Goal: Task Accomplishment & Management: Use online tool/utility

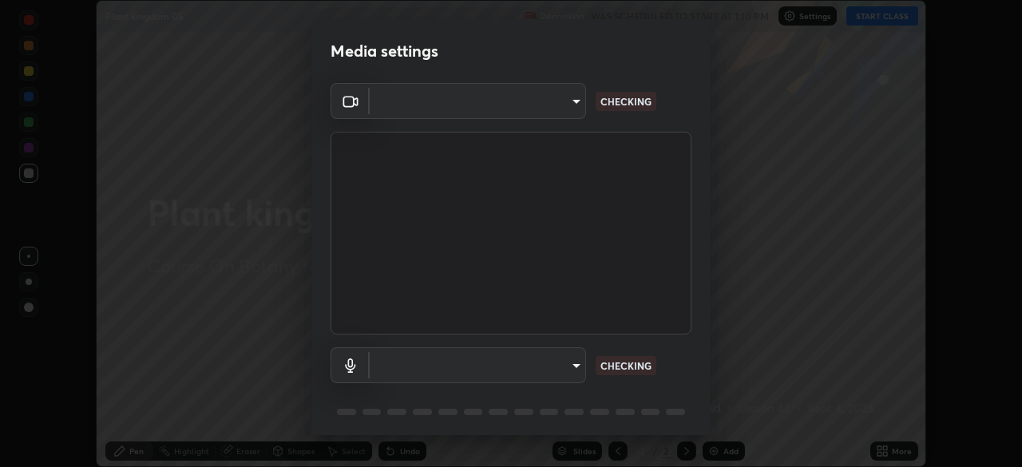
scroll to position [57, 0]
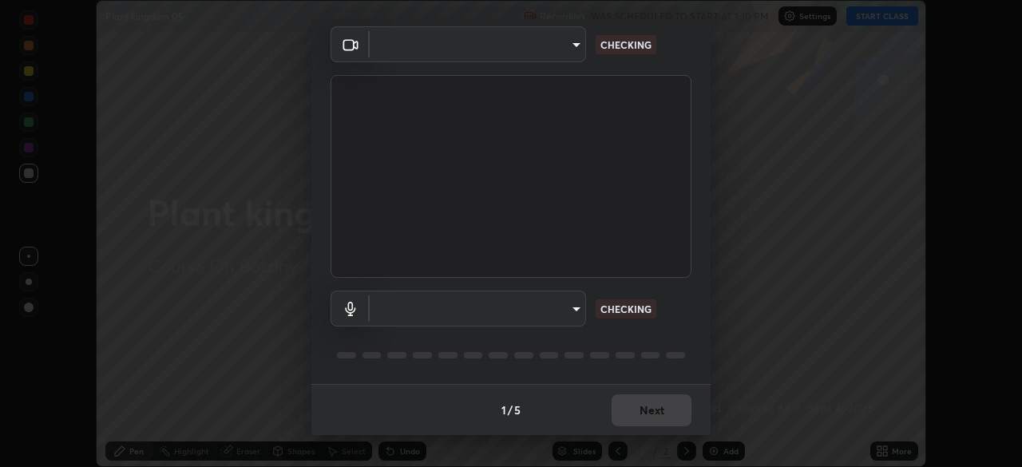
type input "ca2178d49a5cb12192a3fb46c4f9e24c845582a8c54499e9c28839f421edfd75"
type input "86aec7d829e42e6ea268cdcc98ba0c704b8f2fc3d2d016a195b452ad7add0abf"
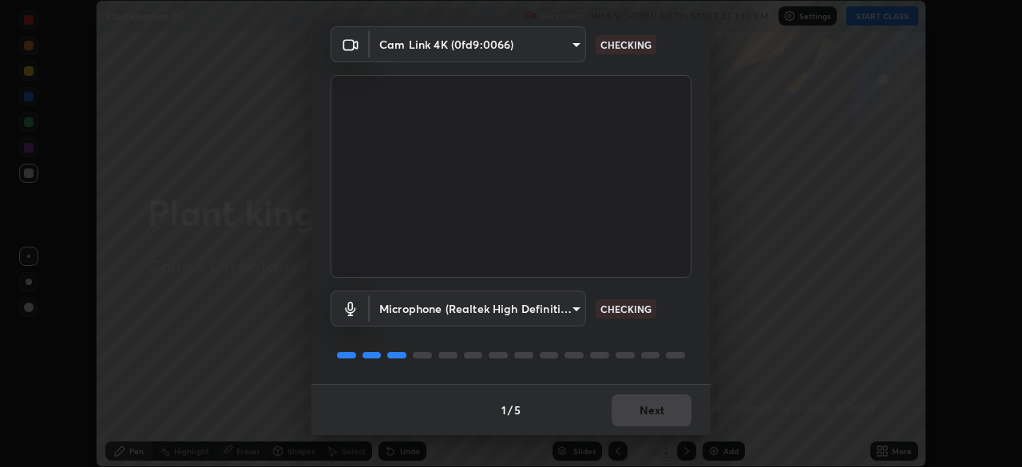
click at [648, 402] on div "1 / 5 Next" at bounding box center [510, 409] width 399 height 51
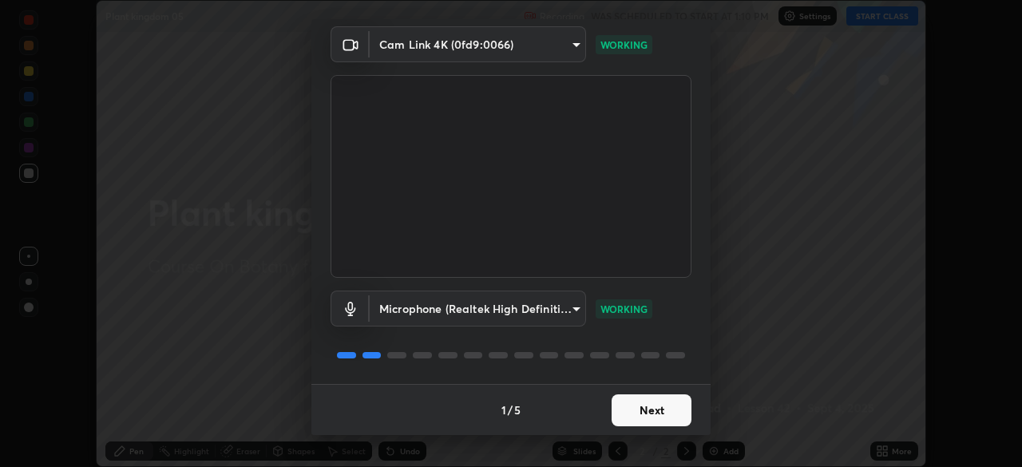
click at [662, 409] on button "Next" at bounding box center [652, 410] width 80 height 32
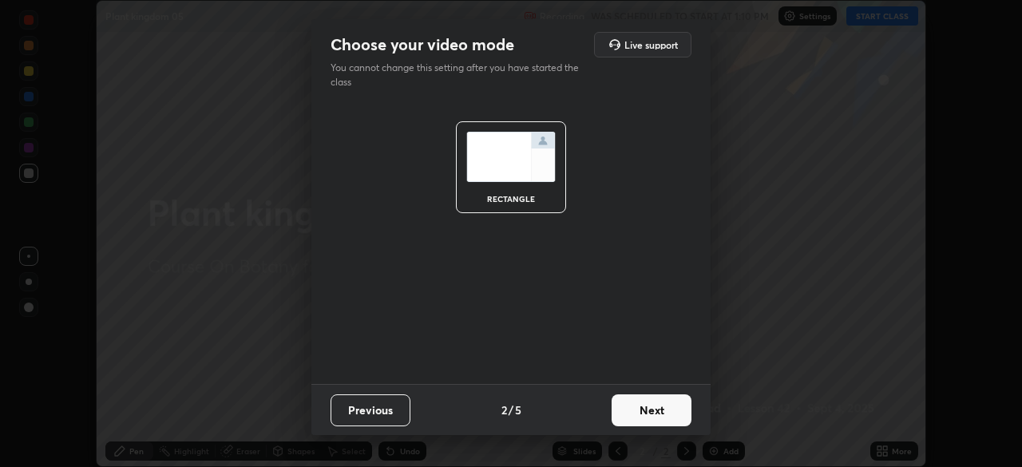
scroll to position [0, 0]
click at [662, 409] on button "Next" at bounding box center [652, 410] width 80 height 32
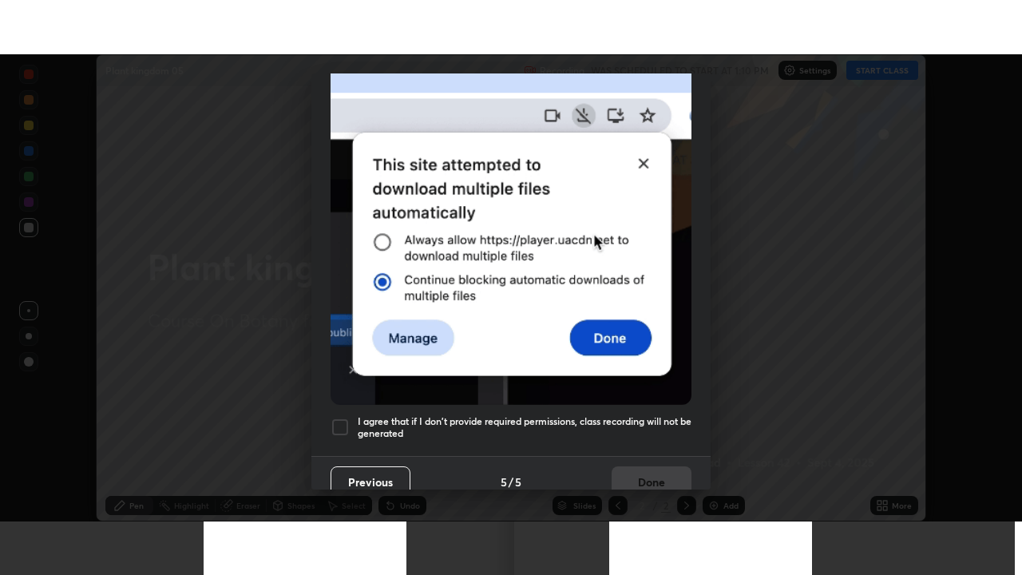
scroll to position [383, 0]
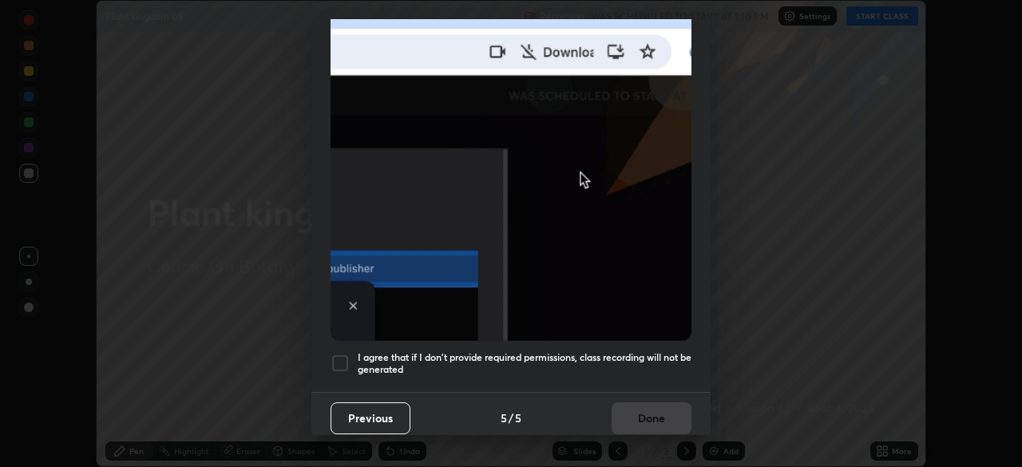
click at [339, 359] on div at bounding box center [340, 363] width 19 height 19
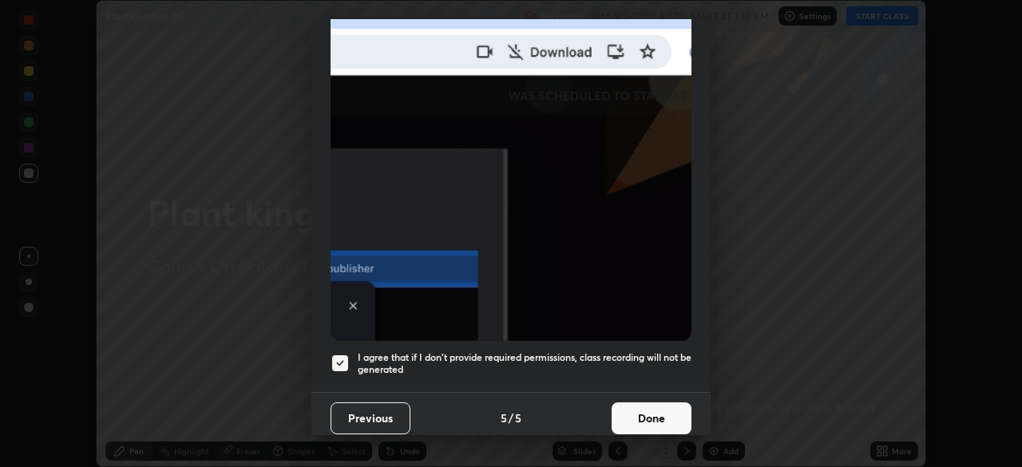
click at [662, 408] on button "Done" at bounding box center [652, 418] width 80 height 32
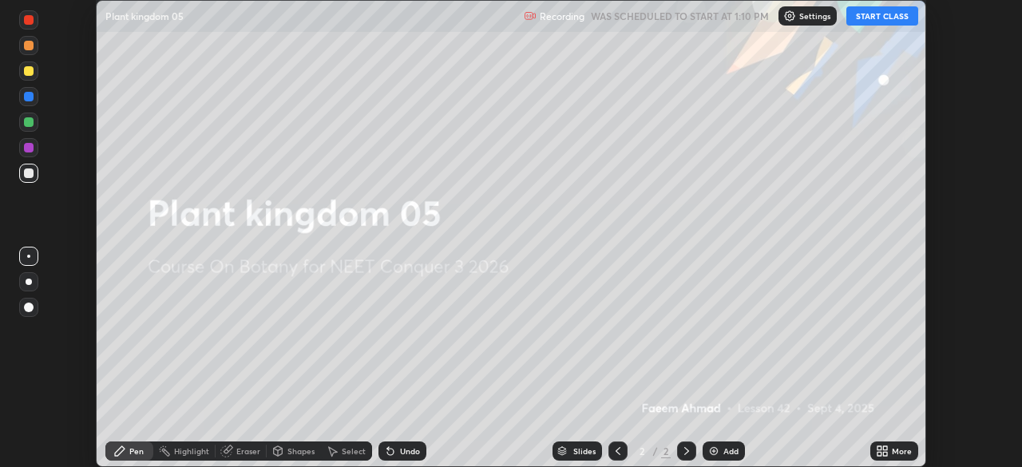
click at [887, 15] on button "START CLASS" at bounding box center [882, 15] width 72 height 19
click at [890, 454] on div "More" at bounding box center [894, 451] width 48 height 19
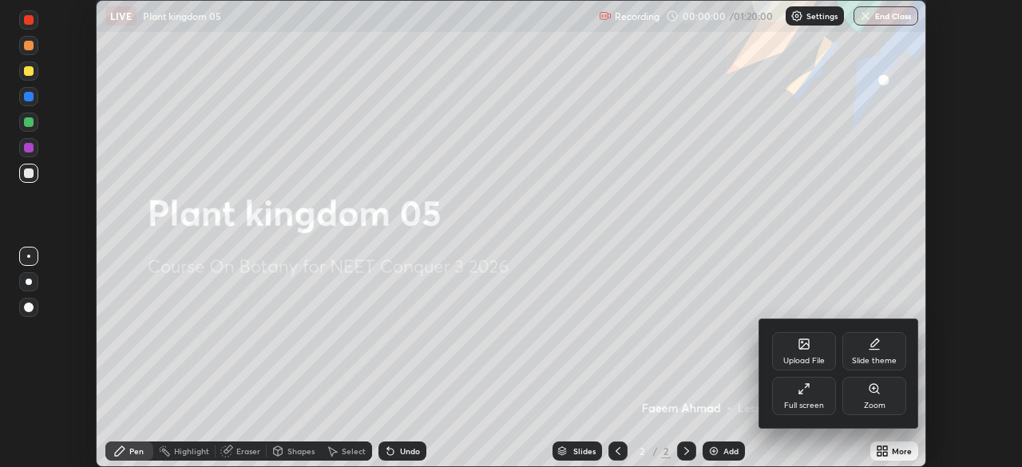
click at [792, 394] on div "Full screen" at bounding box center [804, 396] width 64 height 38
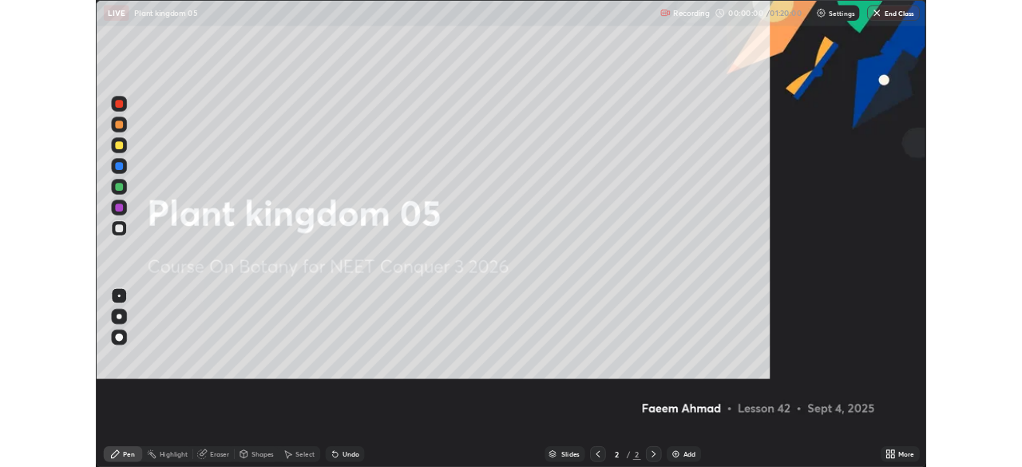
scroll to position [575, 1022]
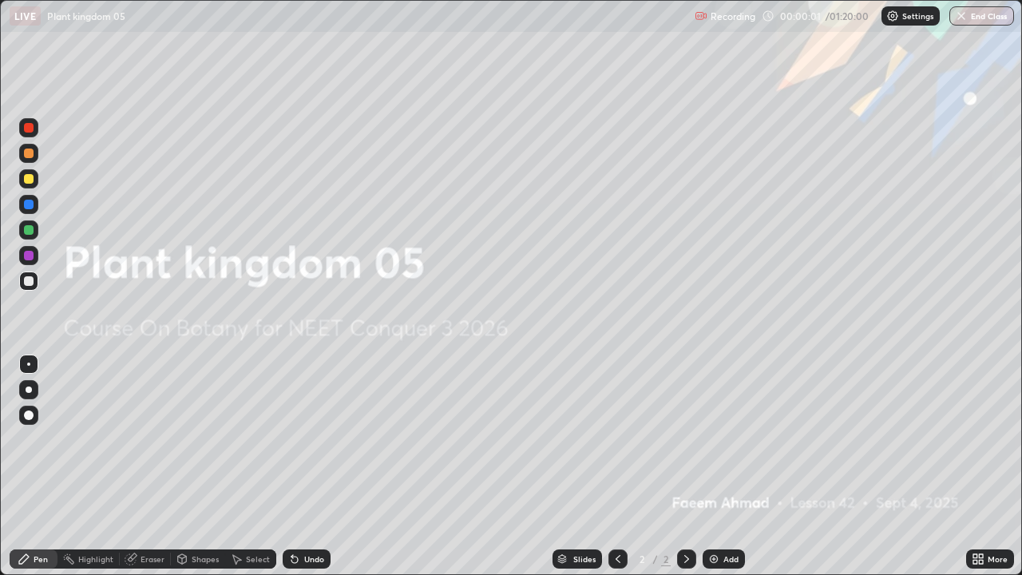
click at [729, 466] on div "Add" at bounding box center [724, 558] width 42 height 19
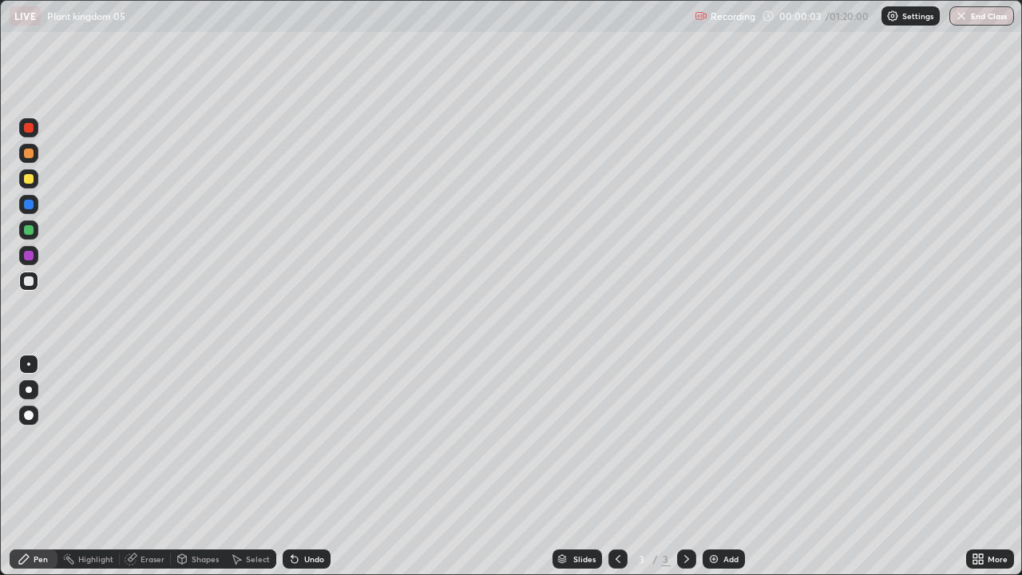
click at [38, 181] on div at bounding box center [28, 178] width 19 height 19
click at [29, 390] on div at bounding box center [29, 390] width 6 height 6
click at [34, 278] on div at bounding box center [28, 281] width 19 height 19
click at [311, 466] on div "Undo" at bounding box center [307, 558] width 48 height 19
click at [317, 466] on div "Undo" at bounding box center [314, 559] width 20 height 8
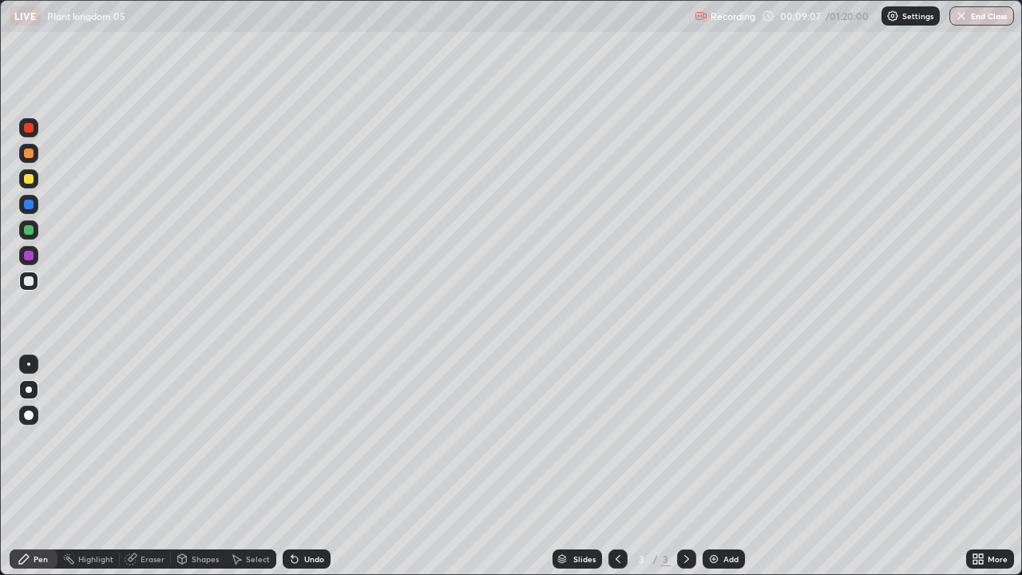
click at [321, 466] on div "Undo" at bounding box center [314, 559] width 20 height 8
click at [144, 466] on div "Eraser" at bounding box center [153, 559] width 24 height 8
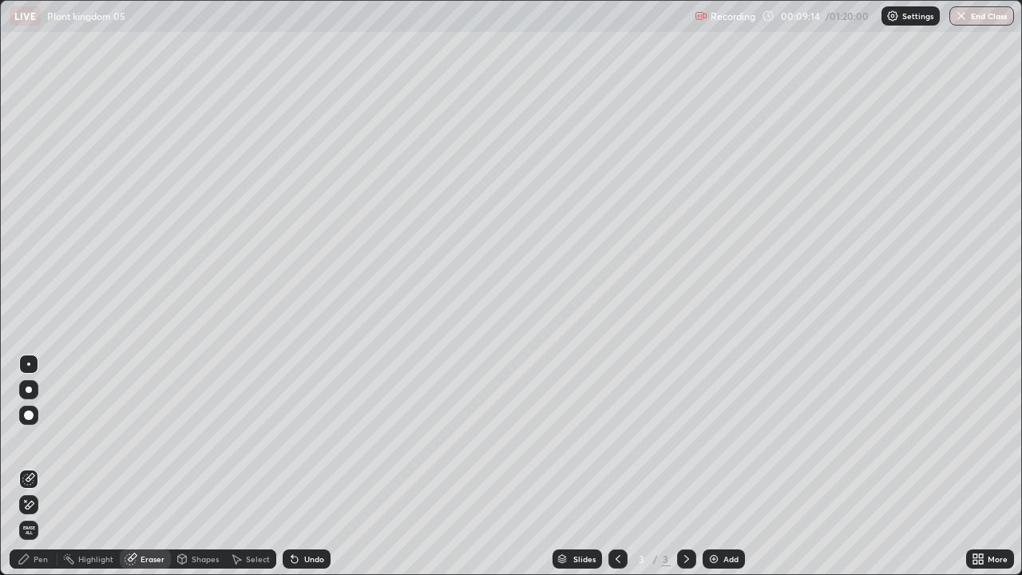
click at [52, 466] on div "Pen" at bounding box center [34, 558] width 48 height 19
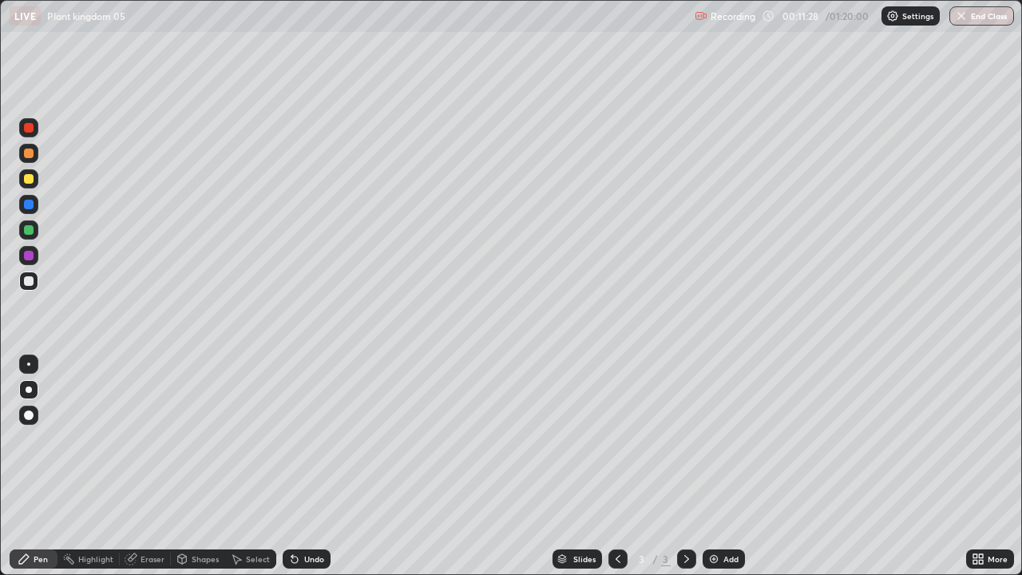
click at [725, 466] on div "Add" at bounding box center [730, 559] width 15 height 8
click at [30, 181] on div at bounding box center [29, 179] width 10 height 10
click at [30, 281] on div at bounding box center [29, 281] width 10 height 10
click at [151, 466] on div "Eraser" at bounding box center [145, 558] width 51 height 19
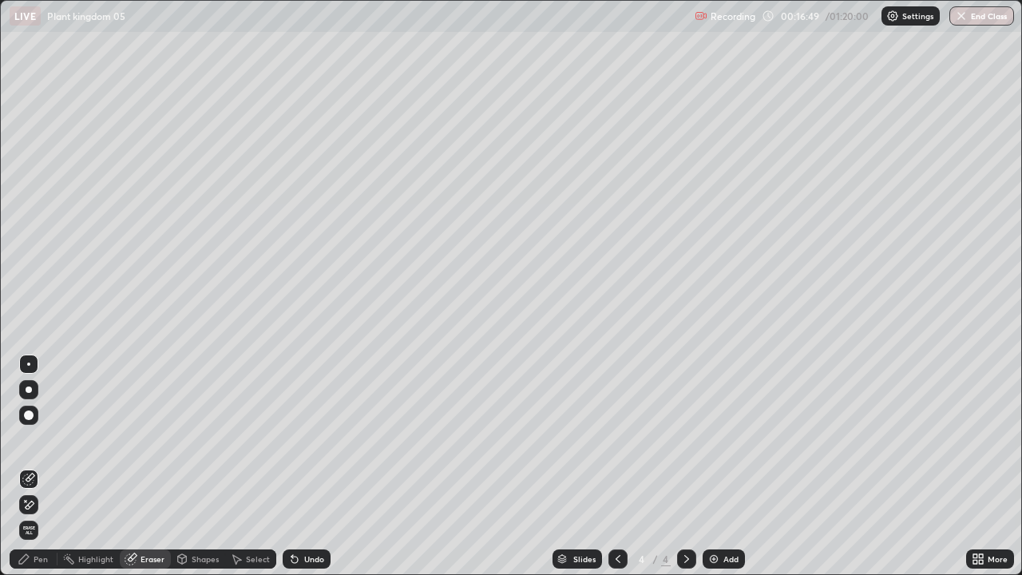
click at [30, 466] on icon at bounding box center [30, 505] width 9 height 8
click at [50, 466] on div "Pen" at bounding box center [34, 558] width 48 height 19
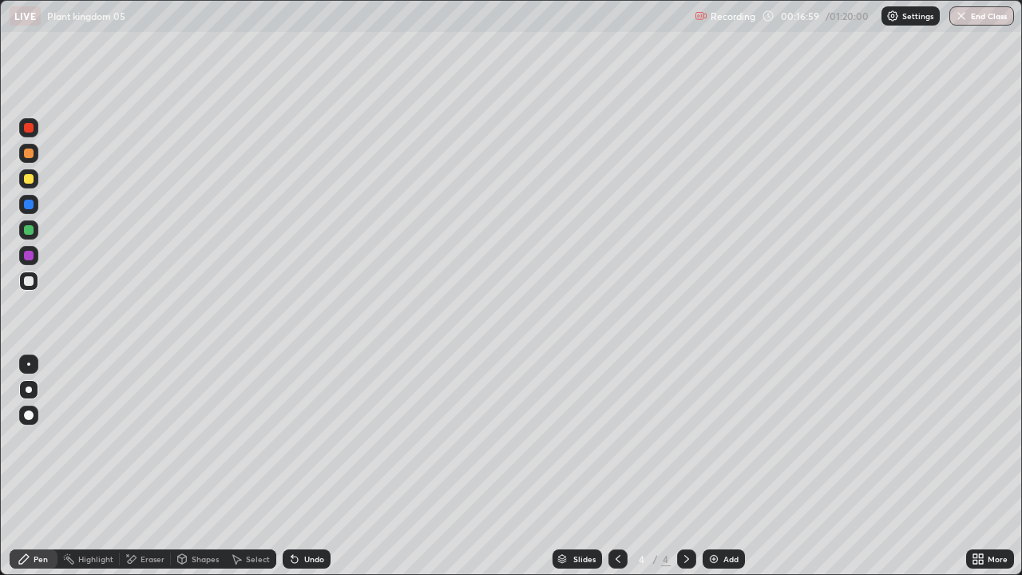
click at [32, 179] on div at bounding box center [29, 179] width 10 height 10
click at [30, 282] on div at bounding box center [29, 281] width 10 height 10
click at [314, 466] on div "Undo" at bounding box center [314, 559] width 20 height 8
click at [708, 466] on img at bounding box center [714, 559] width 13 height 13
click at [319, 466] on div "Undo" at bounding box center [314, 559] width 20 height 8
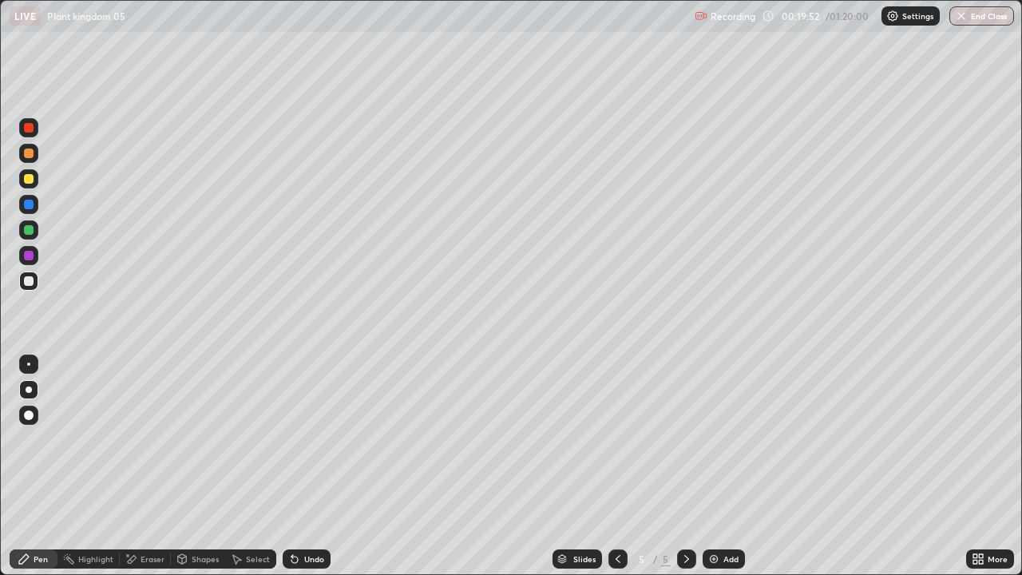
click at [311, 466] on div "Undo" at bounding box center [314, 559] width 20 height 8
click at [327, 466] on div "Undo" at bounding box center [307, 558] width 48 height 19
click at [322, 466] on div "Undo" at bounding box center [307, 558] width 48 height 19
click at [327, 466] on div "Undo" at bounding box center [307, 558] width 48 height 19
click at [326, 466] on div "Undo" at bounding box center [307, 558] width 48 height 19
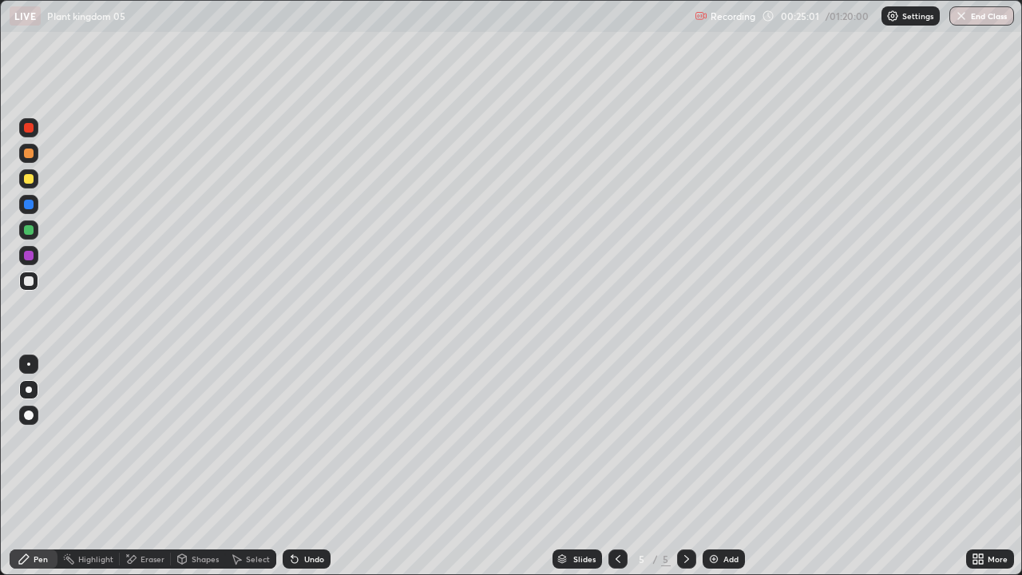
click at [973, 466] on icon at bounding box center [975, 556] width 4 height 4
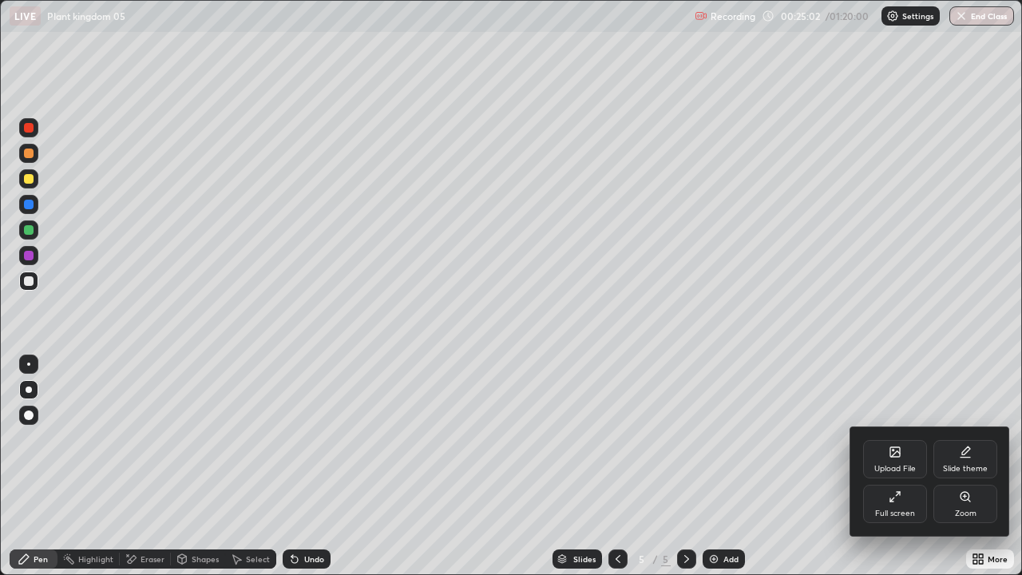
click at [889, 466] on div "Full screen" at bounding box center [895, 513] width 40 height 8
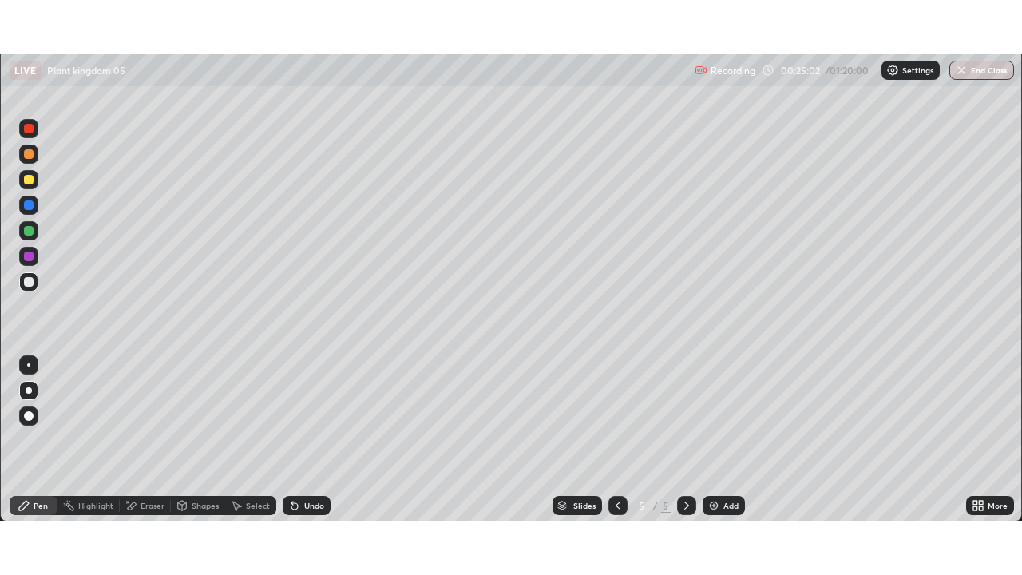
scroll to position [79389, 78834]
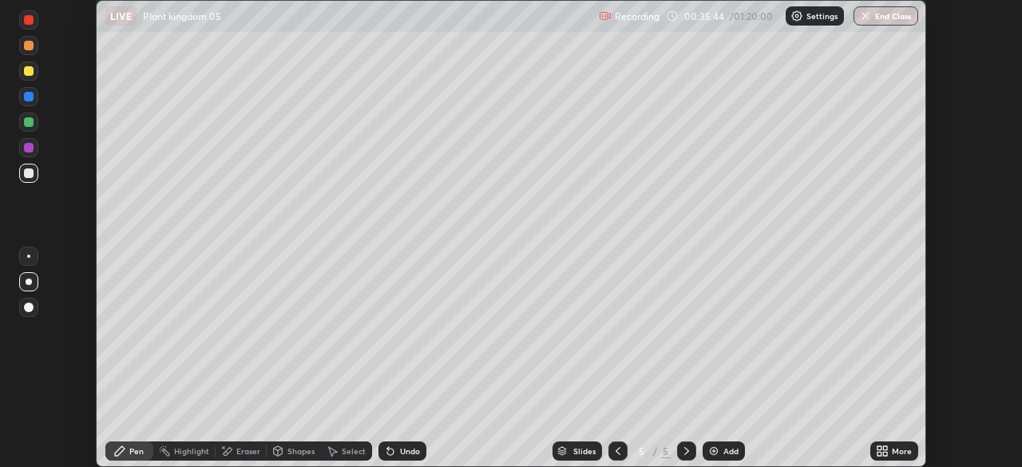
click at [885, 448] on icon at bounding box center [885, 448] width 4 height 4
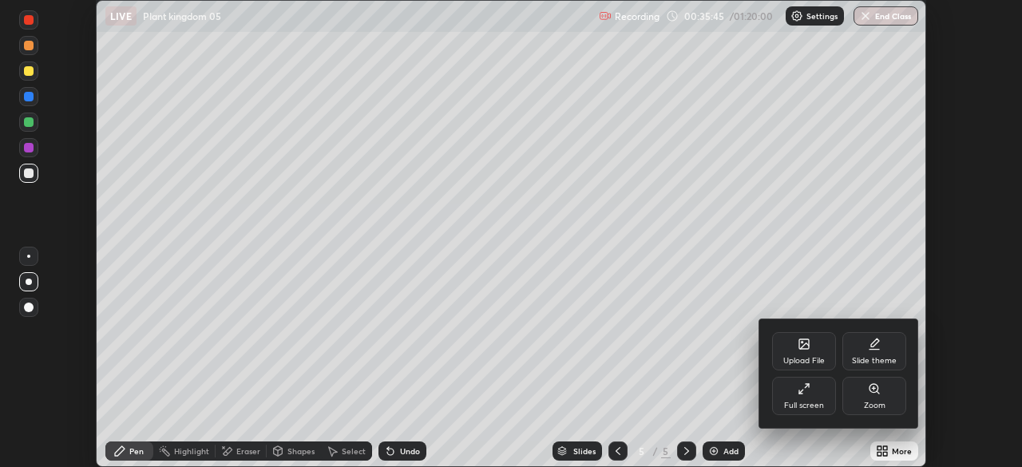
click at [814, 394] on div "Full screen" at bounding box center [804, 396] width 64 height 38
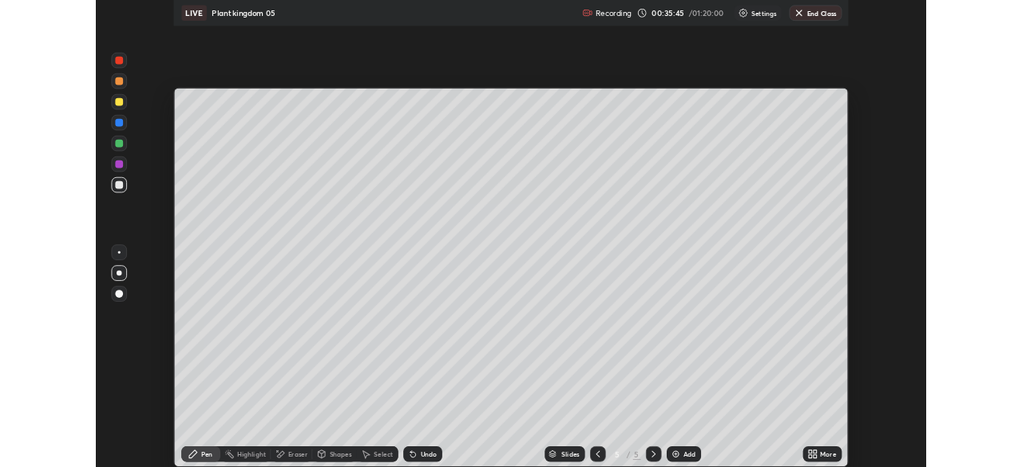
scroll to position [575, 1022]
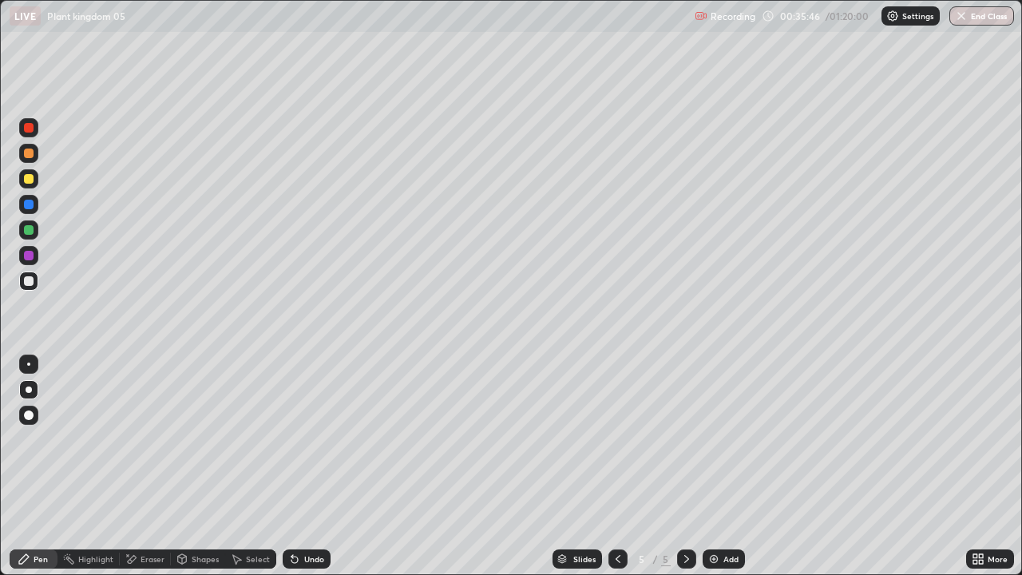
click at [721, 466] on div "Add" at bounding box center [724, 558] width 42 height 19
click at [26, 178] on div at bounding box center [29, 179] width 10 height 10
click at [31, 283] on div at bounding box center [29, 281] width 10 height 10
click at [319, 466] on div "Undo" at bounding box center [314, 559] width 20 height 8
click at [721, 466] on div "Add" at bounding box center [724, 558] width 42 height 19
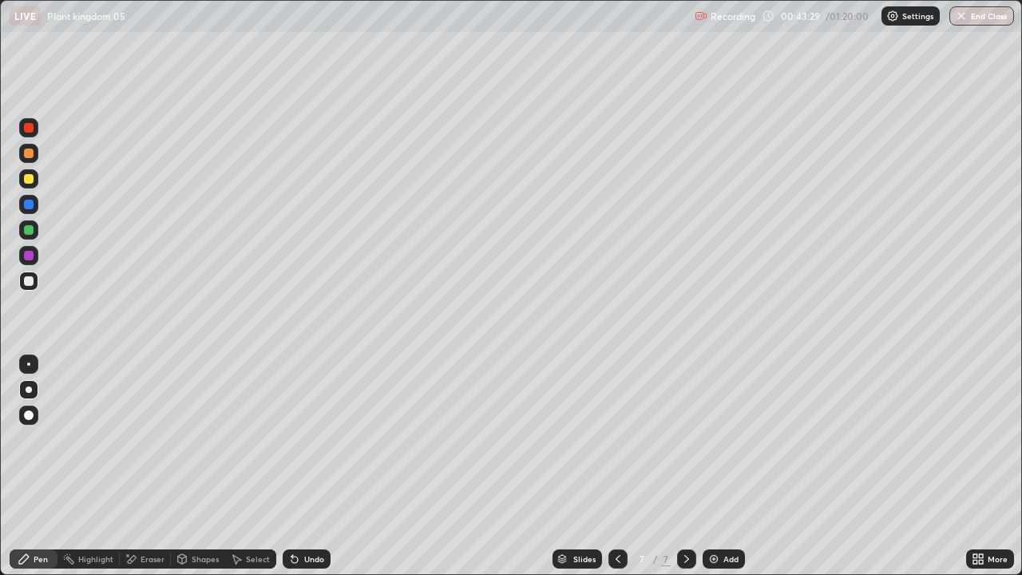
click at [310, 466] on div "Undo" at bounding box center [307, 558] width 48 height 19
click at [311, 466] on div "Undo" at bounding box center [314, 559] width 20 height 8
click at [728, 466] on div "Add" at bounding box center [730, 559] width 15 height 8
click at [30, 177] on div at bounding box center [29, 179] width 10 height 10
click at [26, 282] on div at bounding box center [29, 281] width 10 height 10
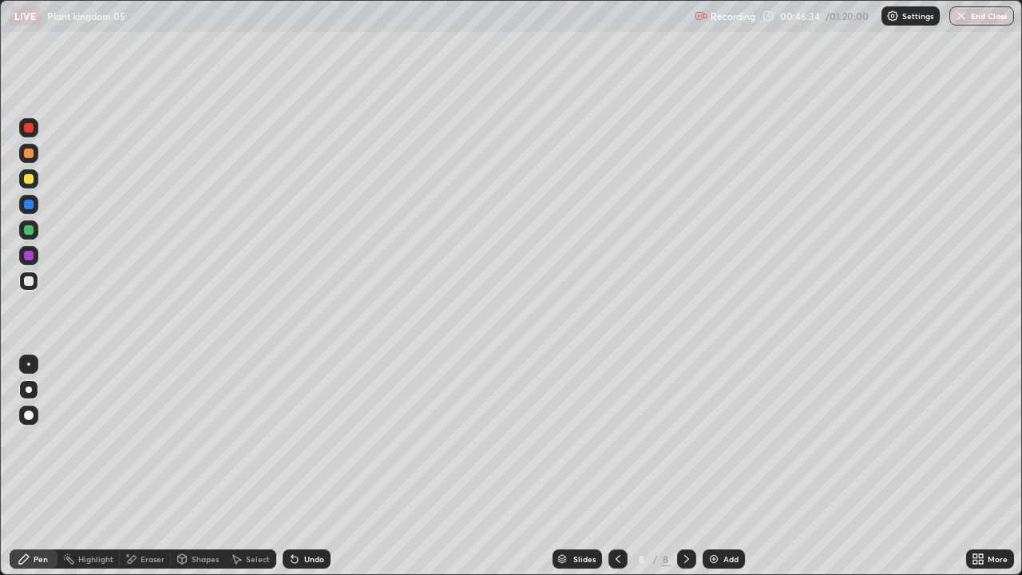
click at [160, 466] on div "Eraser" at bounding box center [153, 559] width 24 height 8
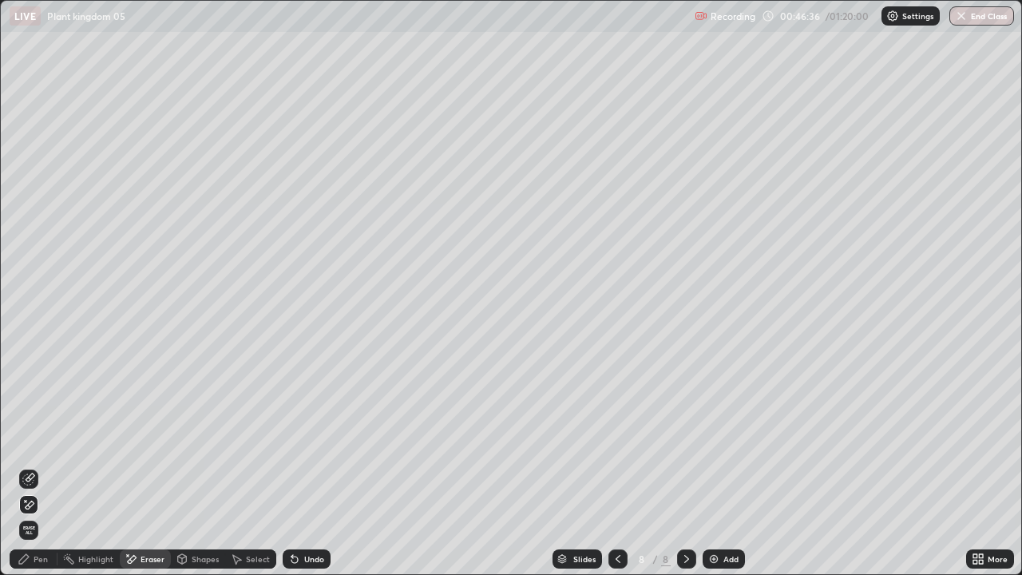
click at [45, 466] on div "Pen" at bounding box center [34, 558] width 48 height 19
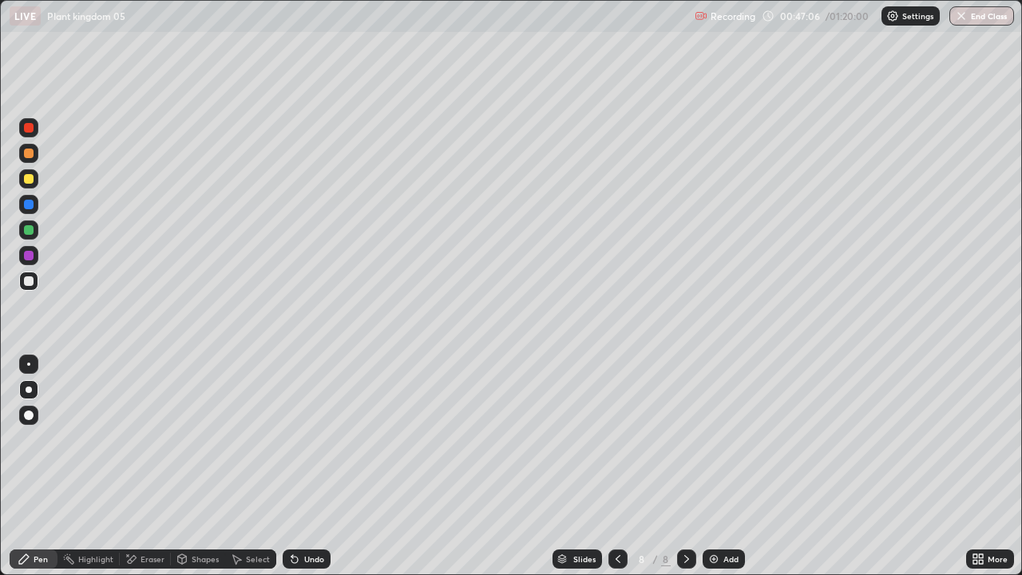
click at [325, 466] on div "Undo" at bounding box center [307, 558] width 48 height 19
click at [317, 466] on div "Undo" at bounding box center [307, 558] width 48 height 19
click at [35, 363] on div at bounding box center [28, 364] width 19 height 19
click at [741, 466] on div "Add" at bounding box center [724, 558] width 42 height 19
click at [28, 184] on div at bounding box center [28, 178] width 19 height 19
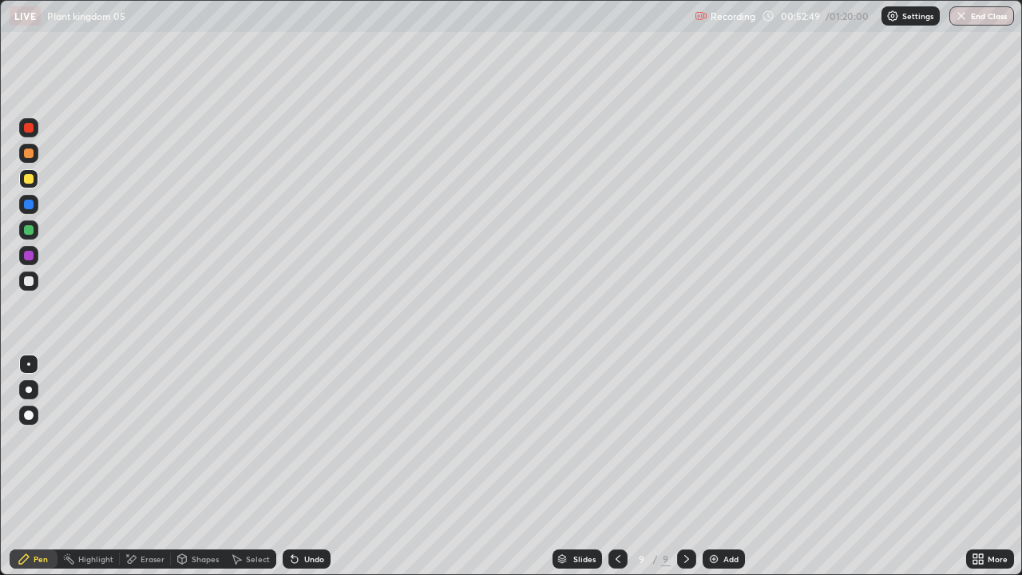
click at [26, 279] on div at bounding box center [29, 281] width 10 height 10
click at [29, 232] on div at bounding box center [29, 230] width 10 height 10
click at [315, 466] on div "Undo" at bounding box center [307, 558] width 48 height 19
click at [314, 466] on div "Undo" at bounding box center [314, 559] width 20 height 8
click at [316, 466] on div "Undo" at bounding box center [307, 558] width 48 height 19
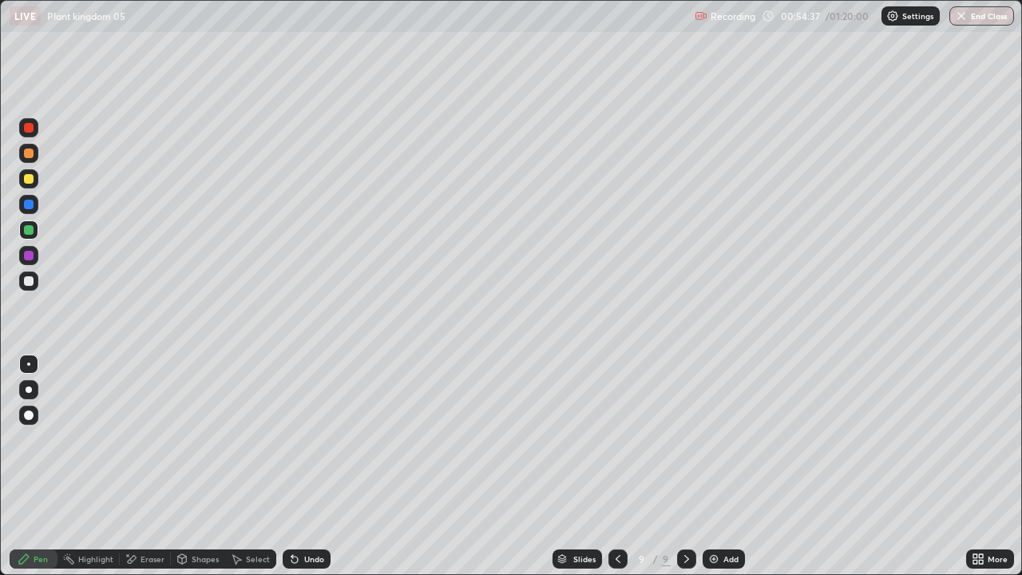
click at [312, 466] on div "Undo" at bounding box center [314, 559] width 20 height 8
click at [33, 176] on div at bounding box center [29, 179] width 10 height 10
click at [307, 466] on div "Undo" at bounding box center [314, 559] width 20 height 8
click at [301, 466] on div "Undo" at bounding box center [307, 558] width 48 height 19
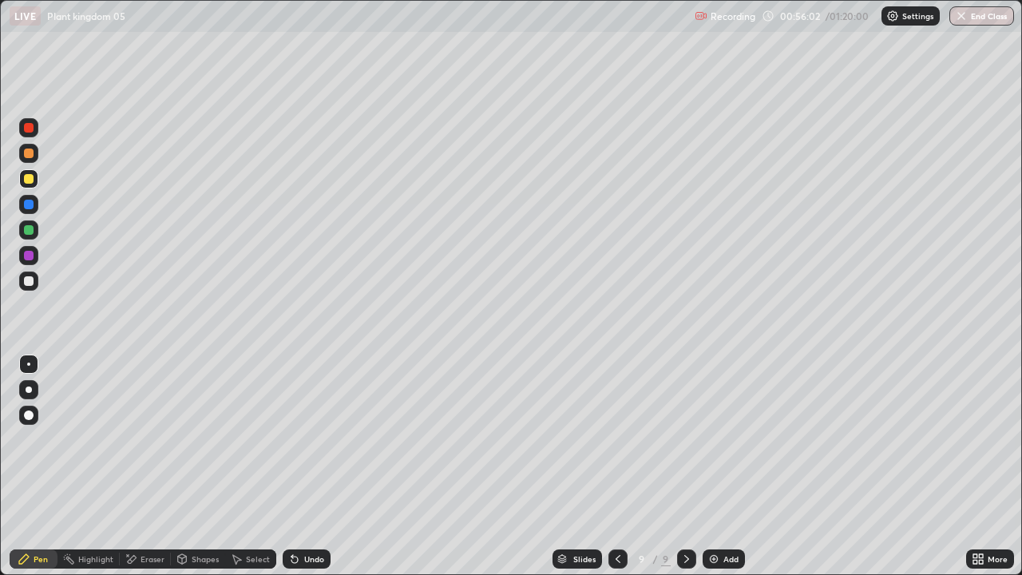
click at [35, 279] on div at bounding box center [28, 281] width 19 height 19
click at [318, 466] on div "Undo" at bounding box center [307, 558] width 48 height 19
click at [30, 230] on div at bounding box center [29, 230] width 10 height 10
click at [34, 272] on div at bounding box center [28, 281] width 19 height 26
click at [324, 466] on div "Undo" at bounding box center [307, 558] width 48 height 19
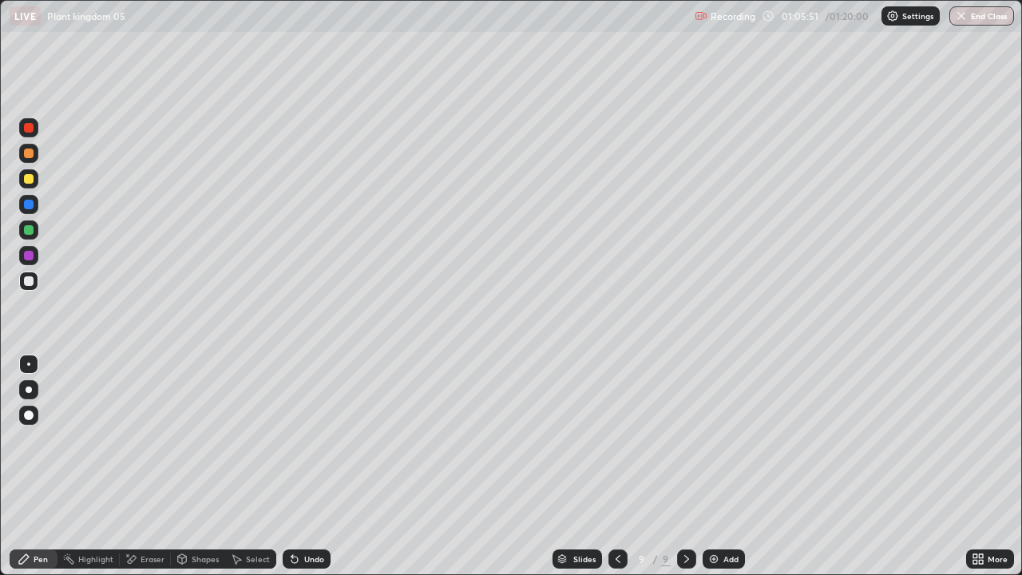
click at [322, 466] on div "Undo" at bounding box center [307, 558] width 48 height 19
click at [321, 466] on div "Undo" at bounding box center [307, 558] width 48 height 19
click at [323, 466] on div "Undo" at bounding box center [307, 558] width 48 height 19
click at [320, 466] on div "Undo" at bounding box center [314, 559] width 20 height 8
click at [30, 180] on div at bounding box center [29, 179] width 10 height 10
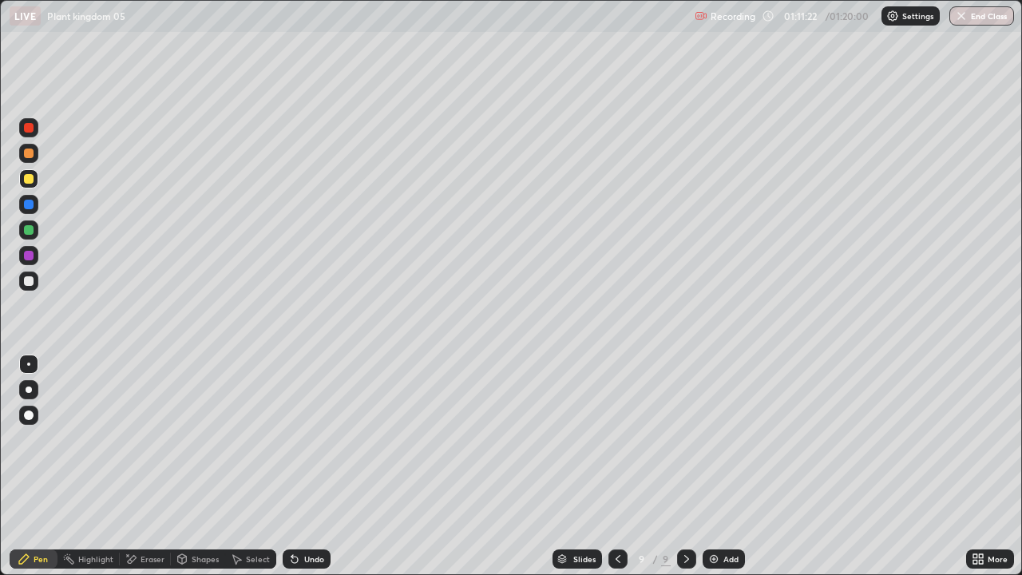
click at [735, 466] on div "Add" at bounding box center [724, 558] width 42 height 19
click at [34, 394] on div at bounding box center [28, 389] width 19 height 19
click at [304, 466] on div "Undo" at bounding box center [314, 559] width 20 height 8
click at [307, 466] on div "Undo" at bounding box center [314, 559] width 20 height 8
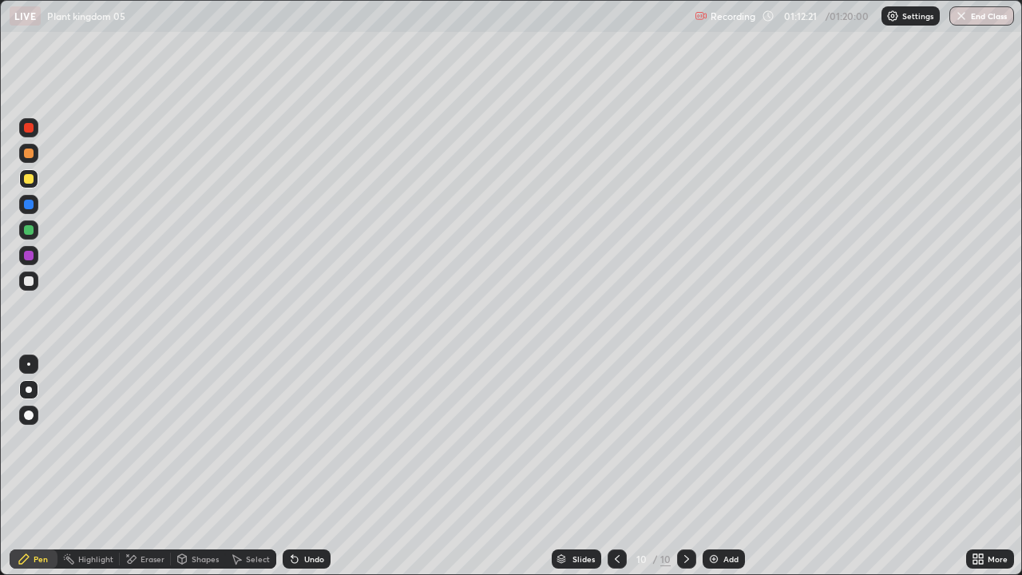
click at [299, 466] on div "Undo" at bounding box center [307, 558] width 48 height 19
click at [30, 281] on div at bounding box center [29, 281] width 10 height 10
click at [29, 364] on div at bounding box center [28, 364] width 3 height 3
click at [985, 18] on button "End Class" at bounding box center [982, 15] width 63 height 19
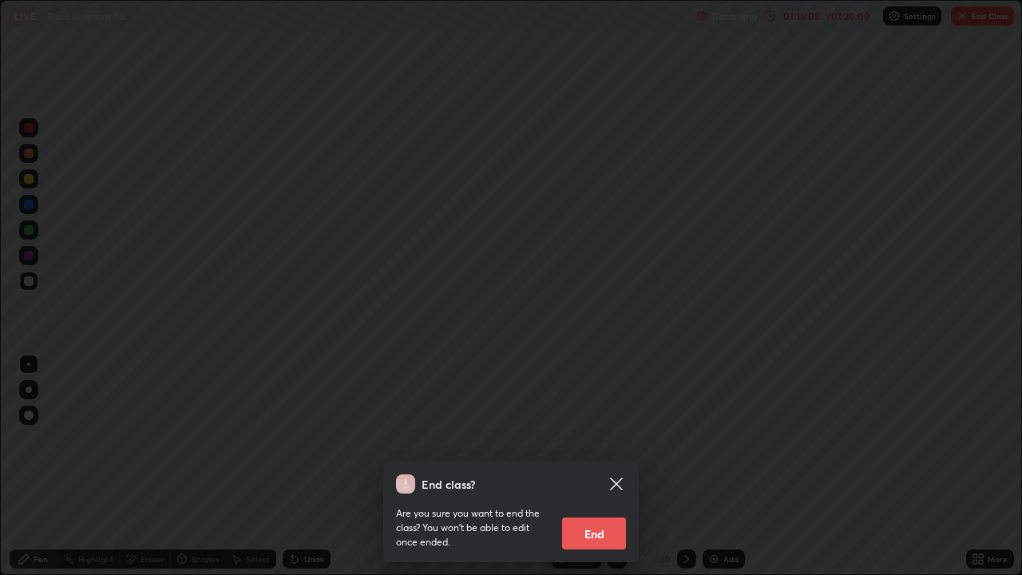
click at [618, 466] on button "End" at bounding box center [594, 533] width 64 height 32
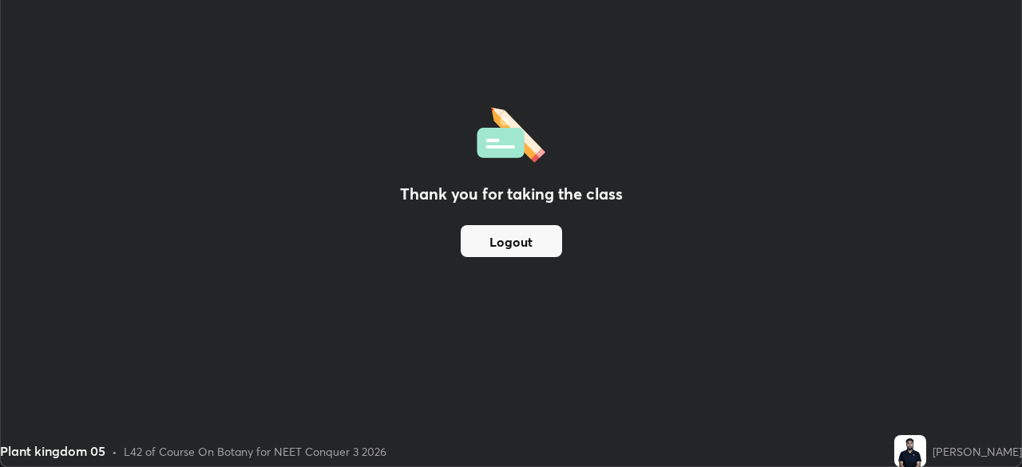
scroll to position [79389, 78834]
